Goal: Information Seeking & Learning: Check status

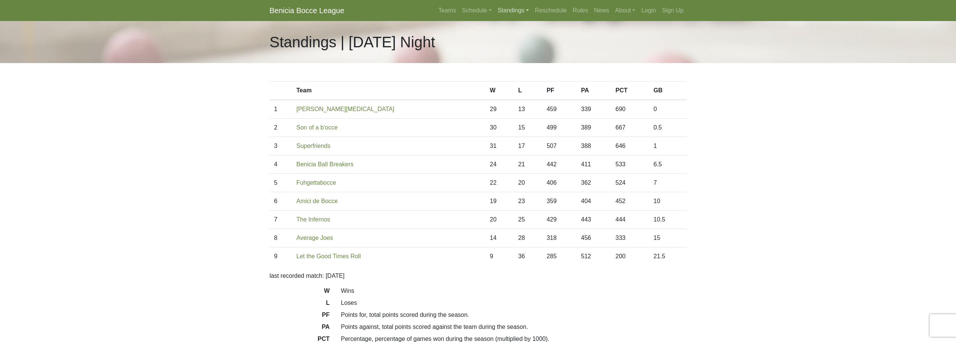
drag, startPoint x: 0, startPoint y: 0, endPoint x: 521, endPoint y: 6, distance: 520.9
click at [526, 2] on nav "Benicia Bocce League Teams Schedule Sunday Morning Sunday Night Monday Night Tu…" at bounding box center [478, 10] width 956 height 21
click at [517, 8] on link "Standings" at bounding box center [513, 10] width 37 height 15
click at [526, 56] on link "[DATE] Night" at bounding box center [525, 52] width 60 height 12
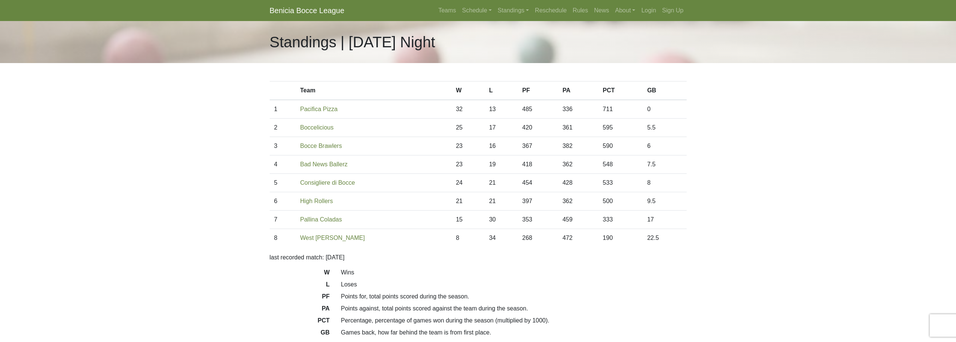
click at [234, 142] on body "Benicia Bocce League Teams Schedule [DATE] Morning [DATE] Night [DATE] Night [D…" at bounding box center [478, 202] width 956 height 404
click at [516, 16] on link "Standings" at bounding box center [513, 10] width 37 height 15
click at [518, 38] on link "[DATE] Night" at bounding box center [525, 40] width 60 height 12
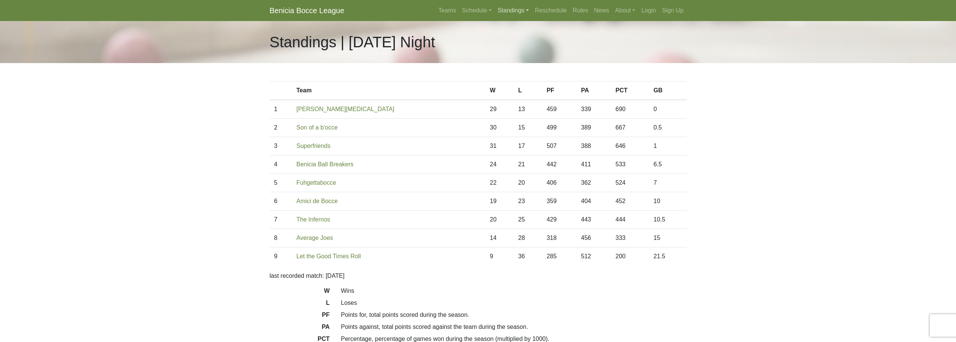
click at [513, 11] on link "Standings" at bounding box center [513, 10] width 37 height 15
click at [515, 55] on link "[DATE] Night" at bounding box center [525, 52] width 60 height 12
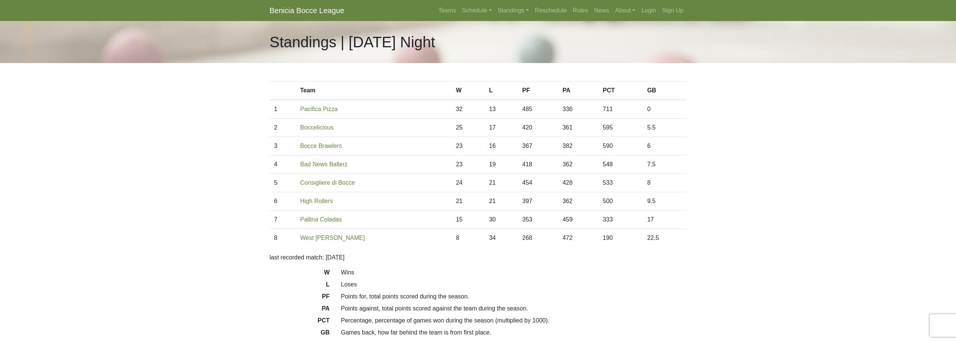
click at [202, 103] on body "Benicia Bocce League Teams Schedule [DATE] Morning [DATE] Night [DATE] Night [D…" at bounding box center [478, 202] width 956 height 404
